Goal: Communication & Community: Ask a question

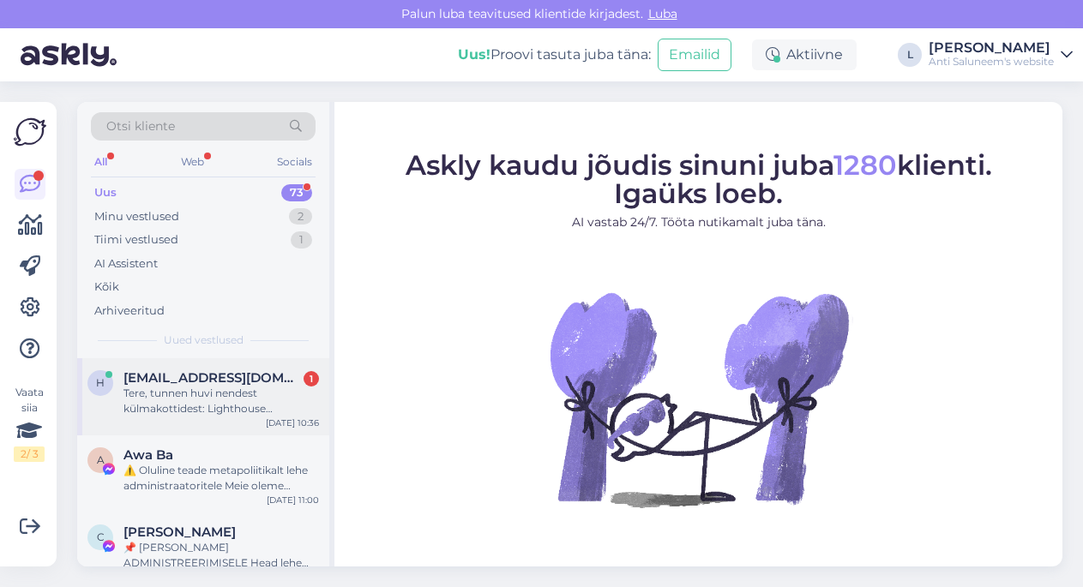
click at [241, 402] on div "Tere, tunnen huvi nendest külmakottidest: Lighthouse lausriidest külmakott 21L …" at bounding box center [220, 401] width 195 height 31
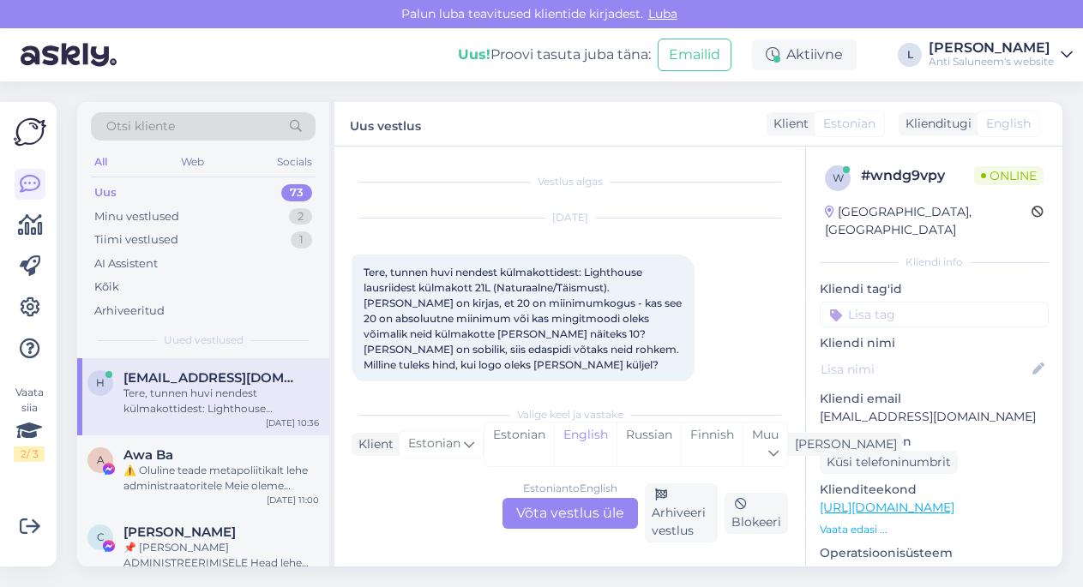
scroll to position [21, 0]
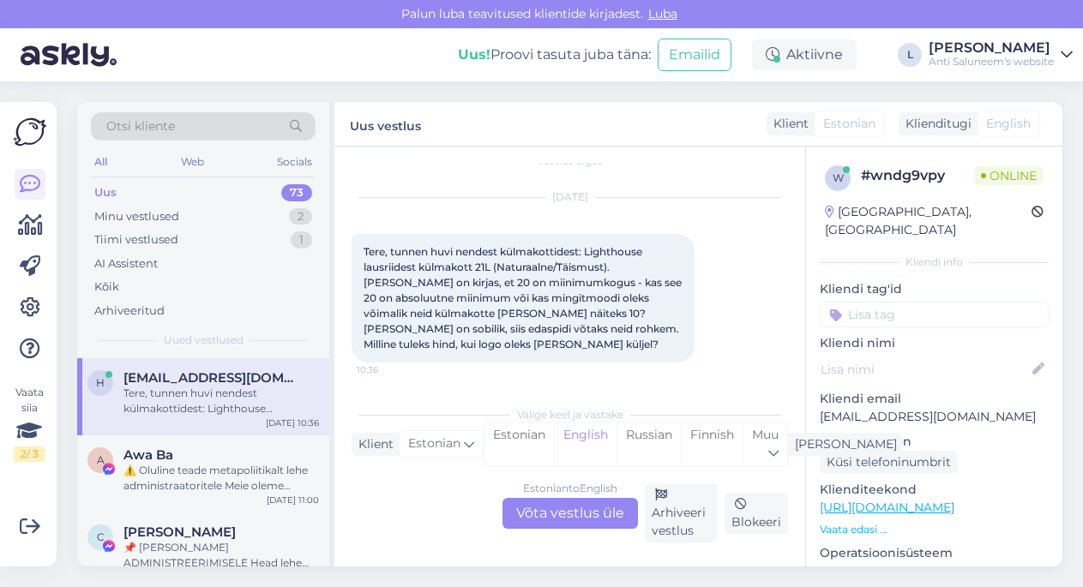
click at [555, 509] on div "Estonian to English Võta vestlus üle" at bounding box center [569, 513] width 135 height 31
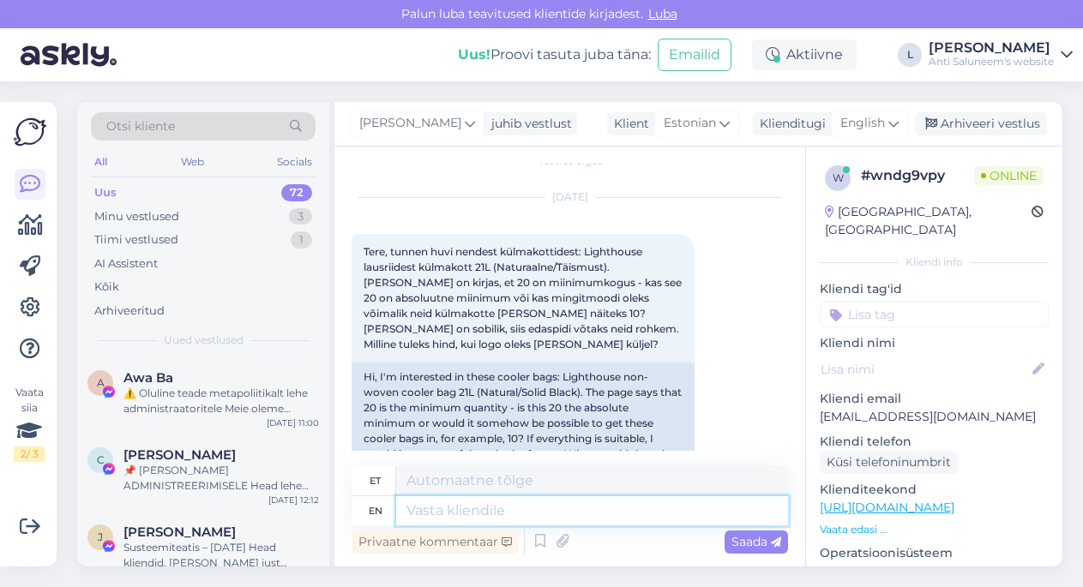
click at [463, 507] on textarea at bounding box center [592, 510] width 392 height 29
click at [896, 115] on icon at bounding box center [893, 123] width 10 height 19
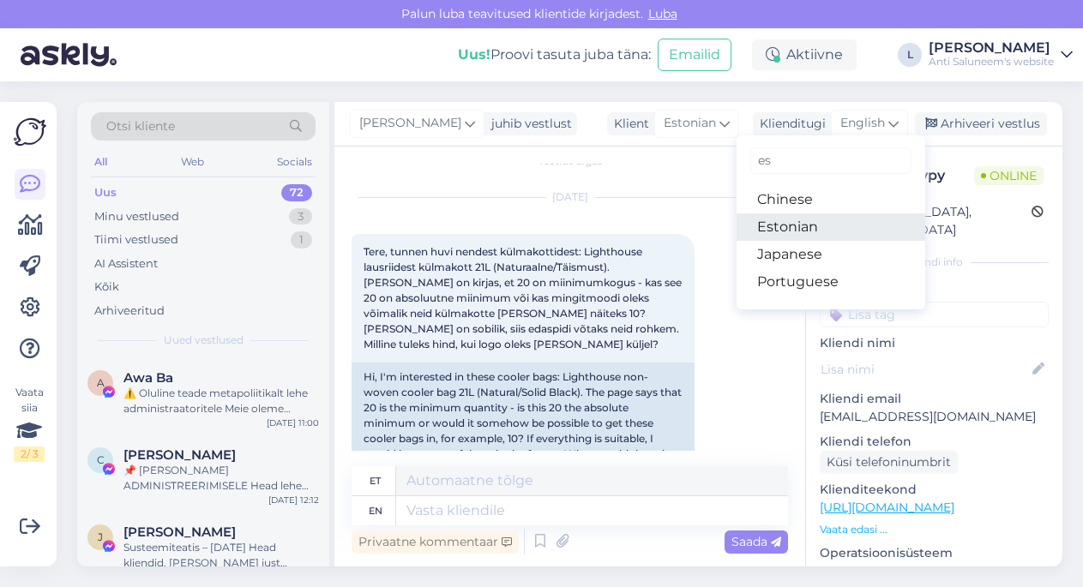
type input "es"
click at [814, 231] on link "Estonian" at bounding box center [830, 226] width 189 height 27
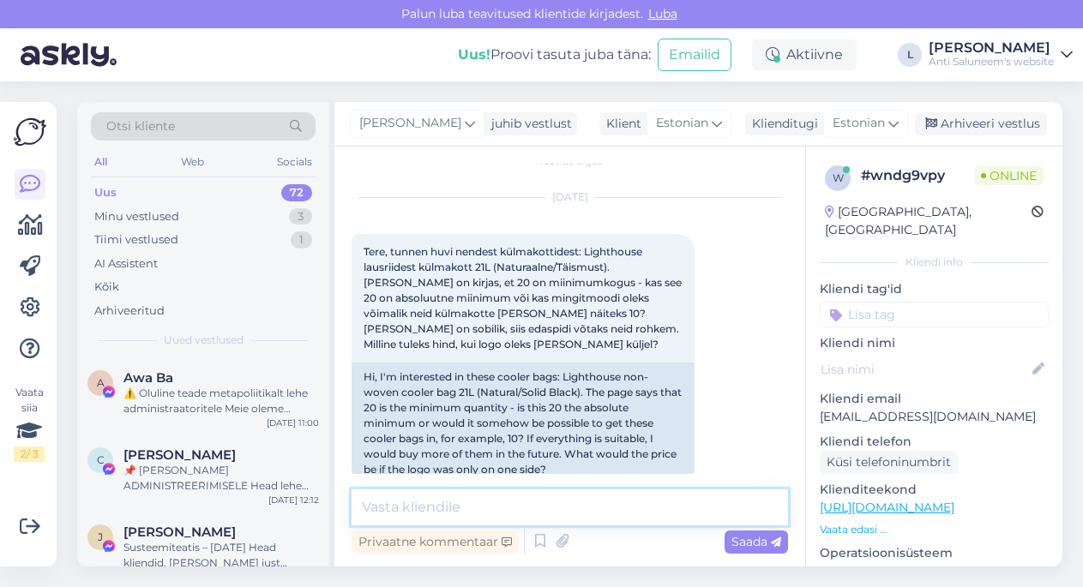
click at [451, 509] on textarea at bounding box center [569, 507] width 436 height 36
type textarea "Tere"
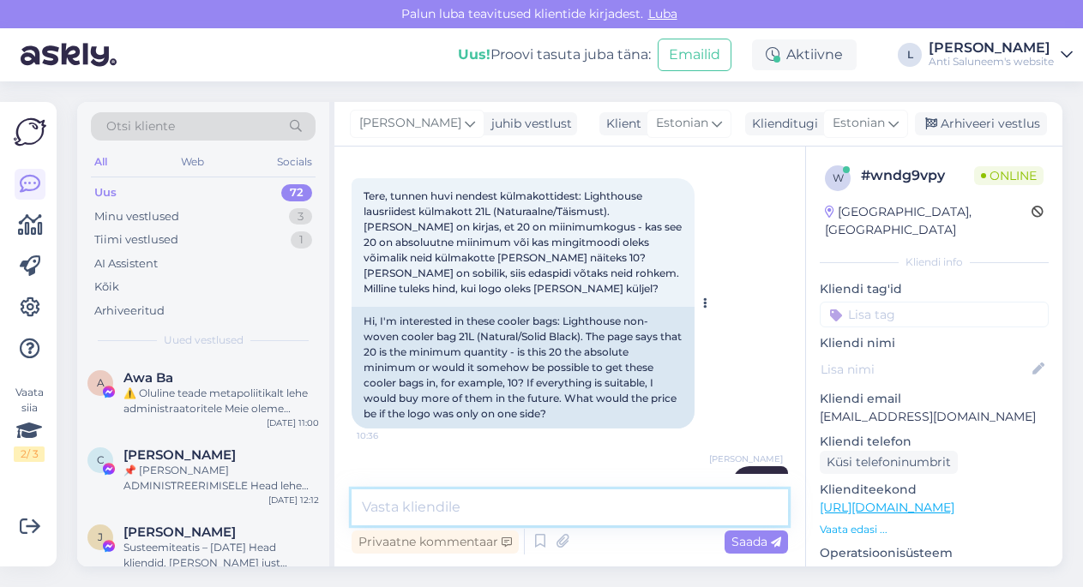
scroll to position [73, 0]
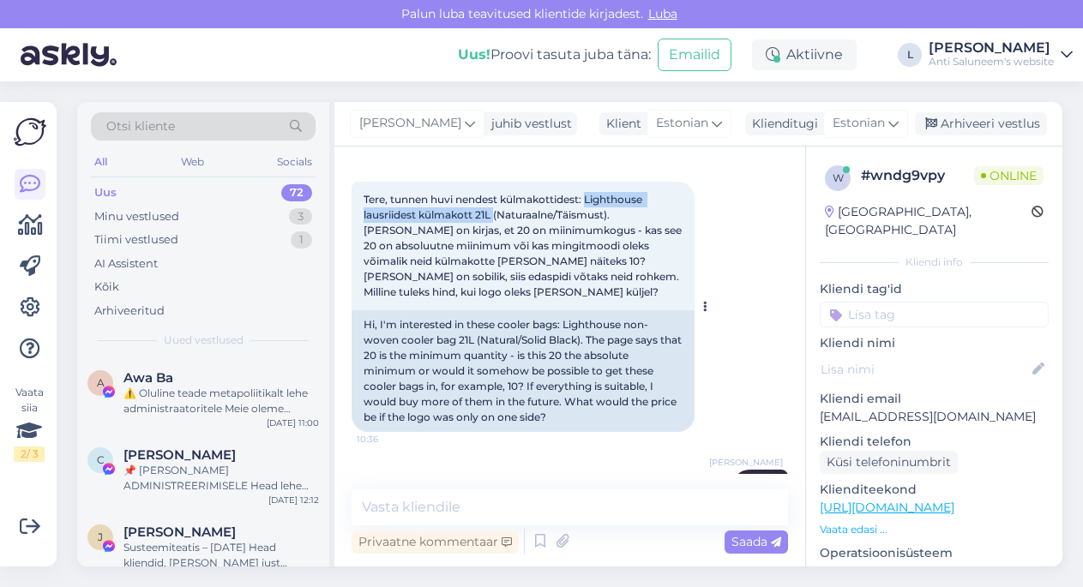
drag, startPoint x: 589, startPoint y: 200, endPoint x: 494, endPoint y: 216, distance: 96.5
click at [494, 216] on span "Tere, tunnen huvi nendest külmakottidest: Lighthouse lausriidest külmakott 21L …" at bounding box center [523, 245] width 321 height 105
copy span "Lighthouse lausriidest külmakott 21L"
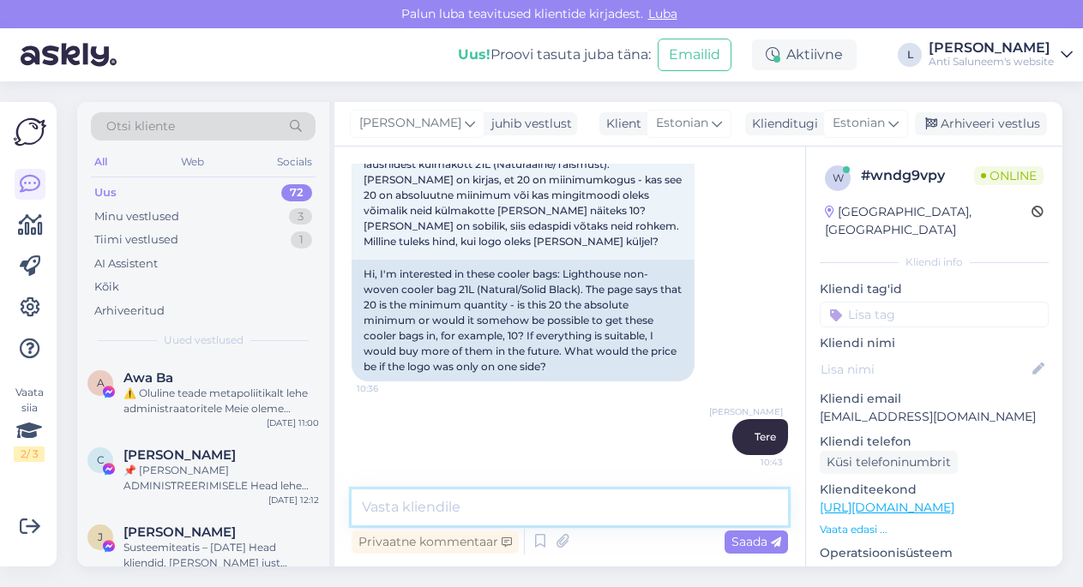
click at [438, 517] on textarea at bounding box center [569, 507] width 436 height 36
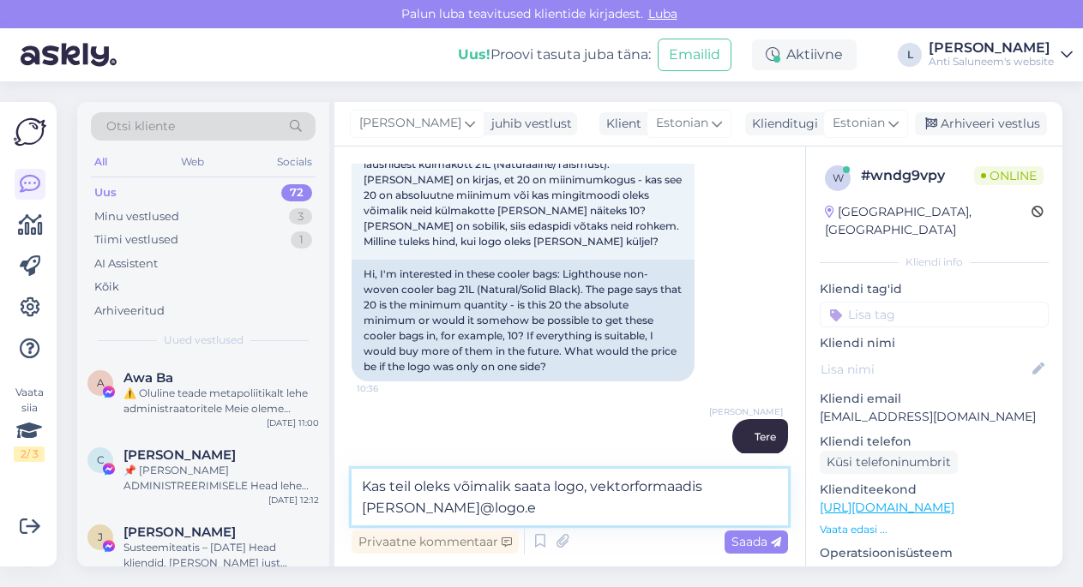
type textarea "Kas teil oleks võimalik saata logo, vektorformaadis [PERSON_NAME][EMAIL_ADDRESS…"
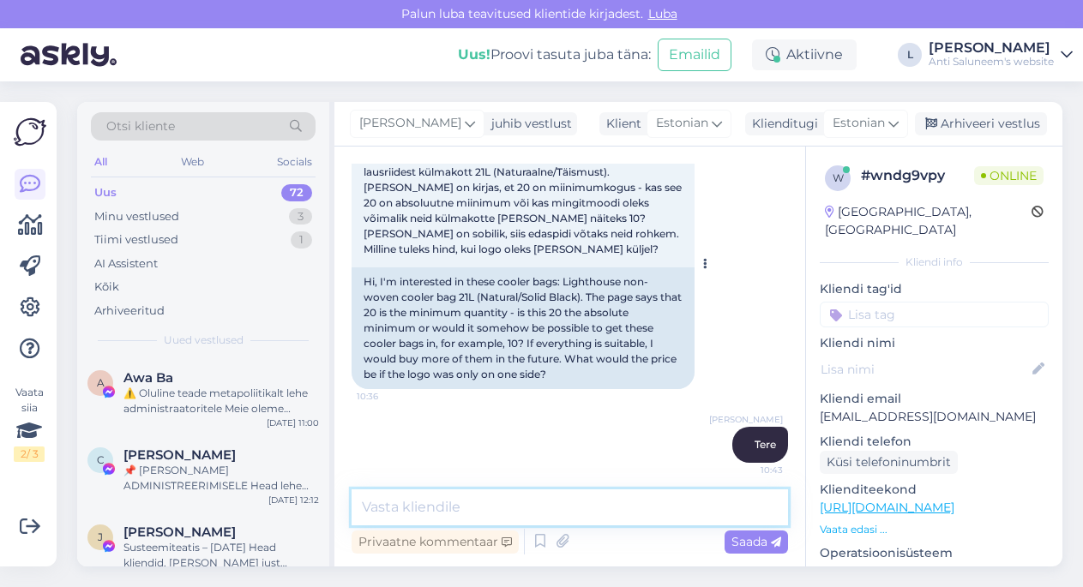
scroll to position [213, 0]
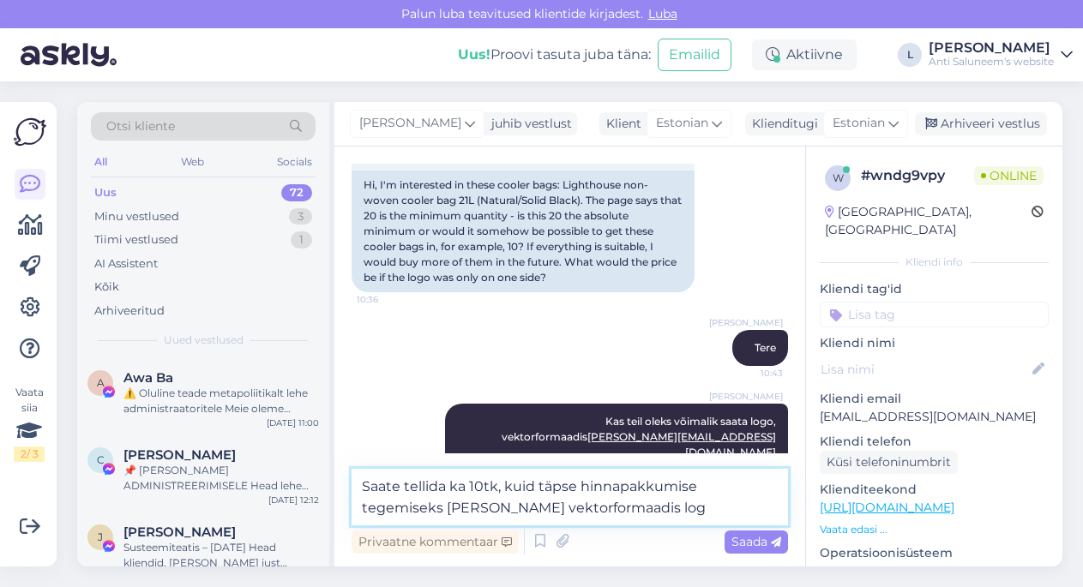
type textarea "Saate tellida ka 10tk, kuid täpse hinnapakkumise tegemiseks [PERSON_NAME] vekto…"
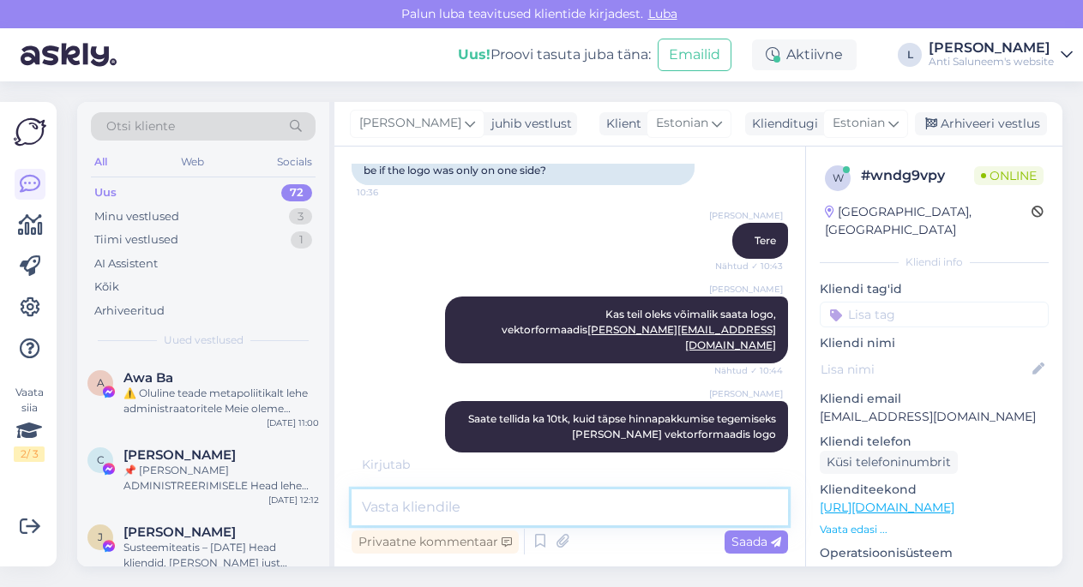
scroll to position [375, 0]
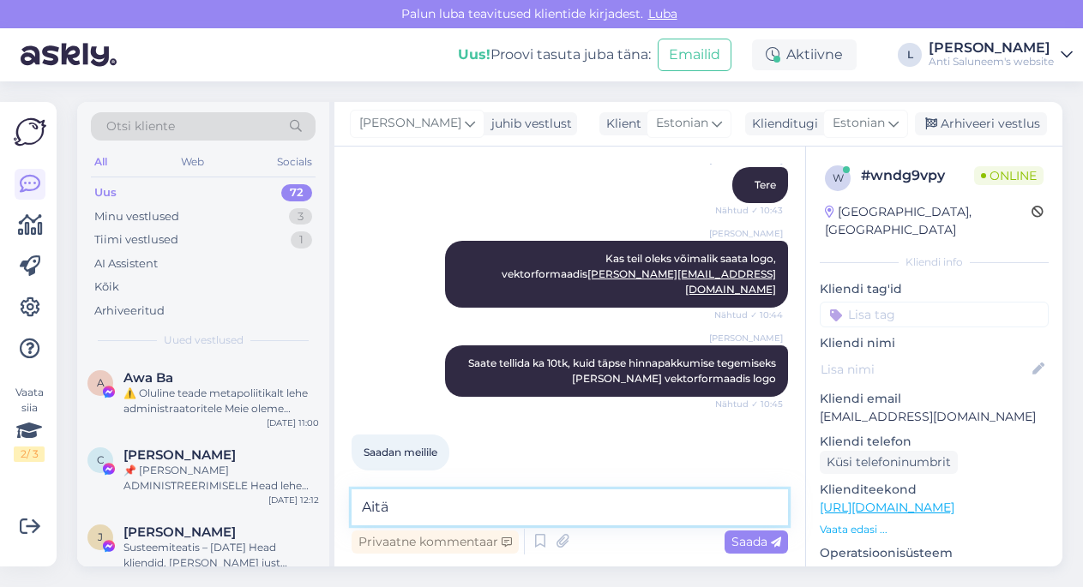
type textarea "Aitäh"
